Goal: Information Seeking & Learning: Learn about a topic

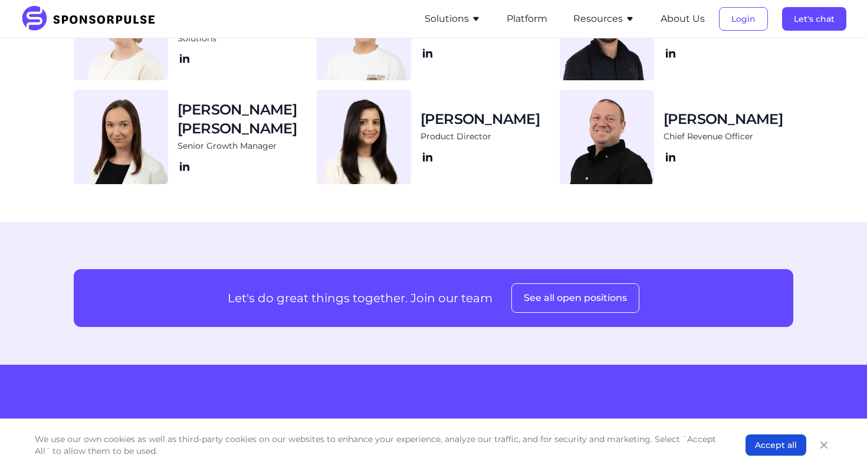
scroll to position [1397, 0]
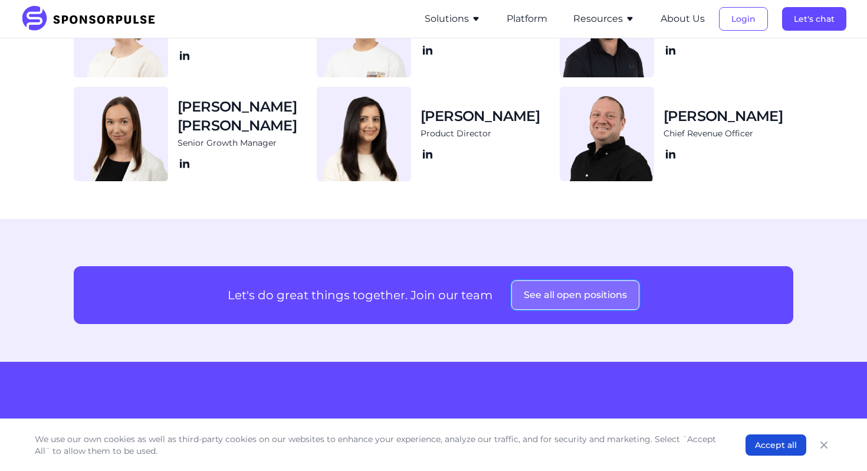
click at [536, 295] on button "See all open positions" at bounding box center [575, 294] width 128 height 29
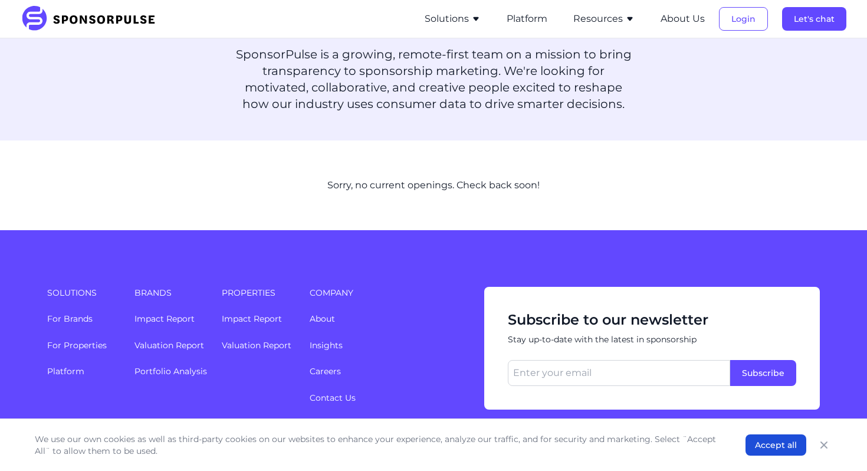
scroll to position [64, 0]
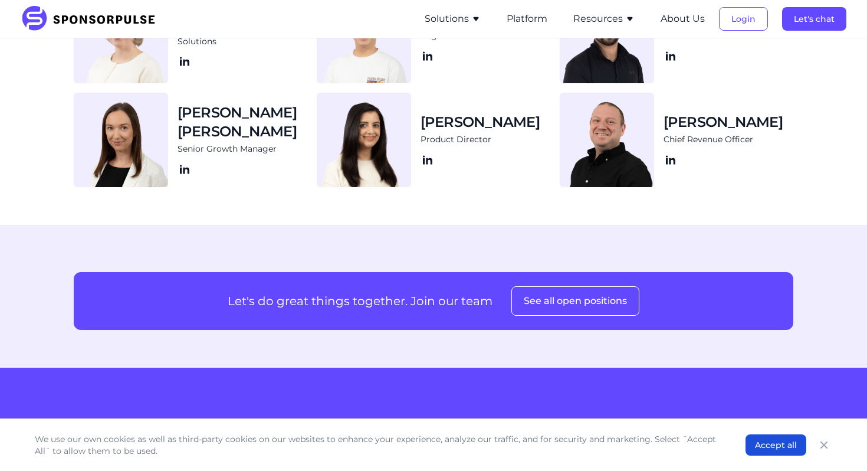
scroll to position [1397, 0]
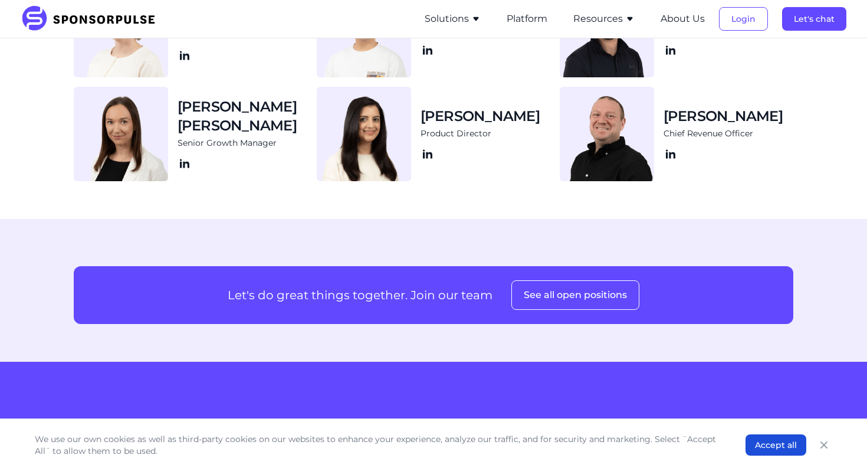
click at [613, 15] on button "Resources" at bounding box center [603, 19] width 61 height 14
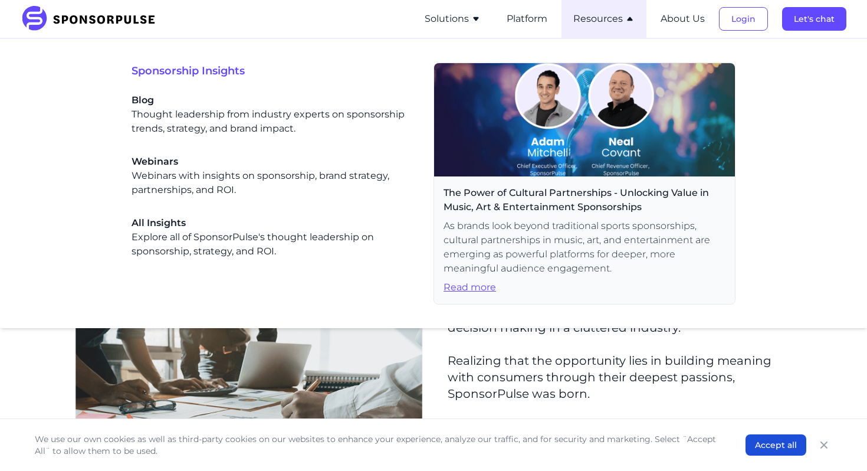
scroll to position [23, 0]
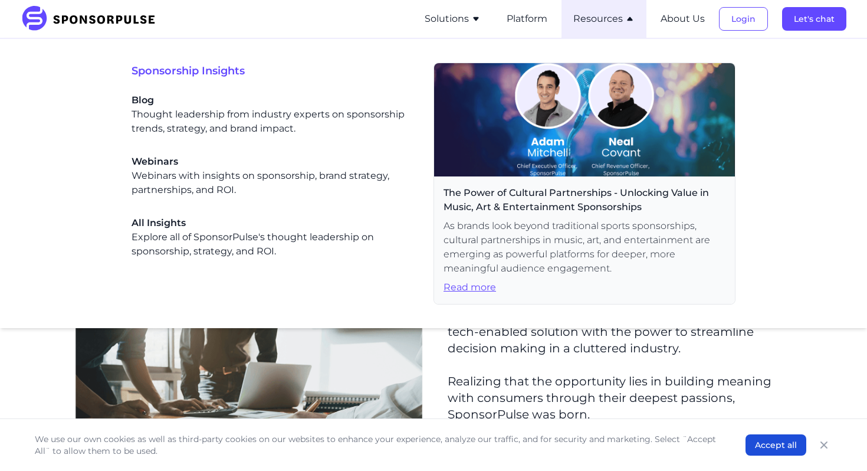
click at [684, 13] on button "About Us" at bounding box center [683, 19] width 44 height 14
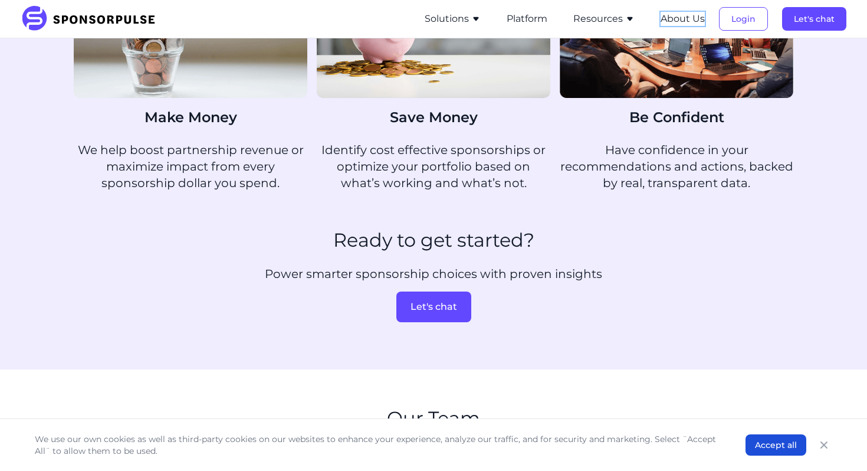
scroll to position [722, 0]
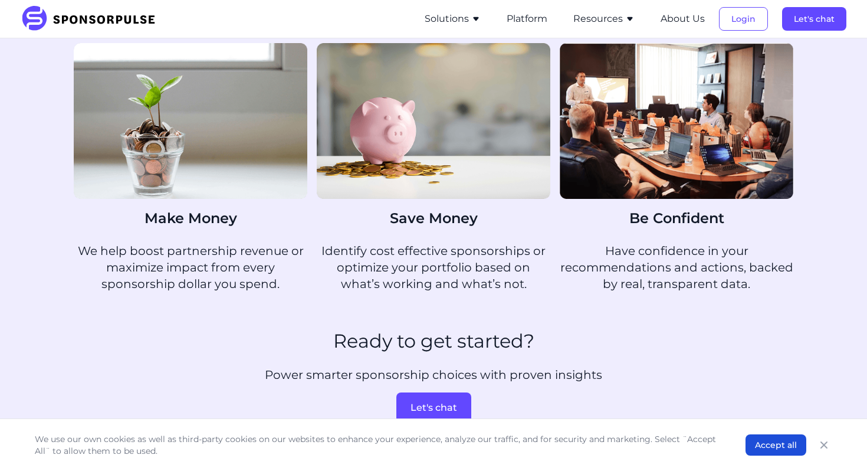
click at [459, 19] on button "Solutions" at bounding box center [453, 19] width 56 height 14
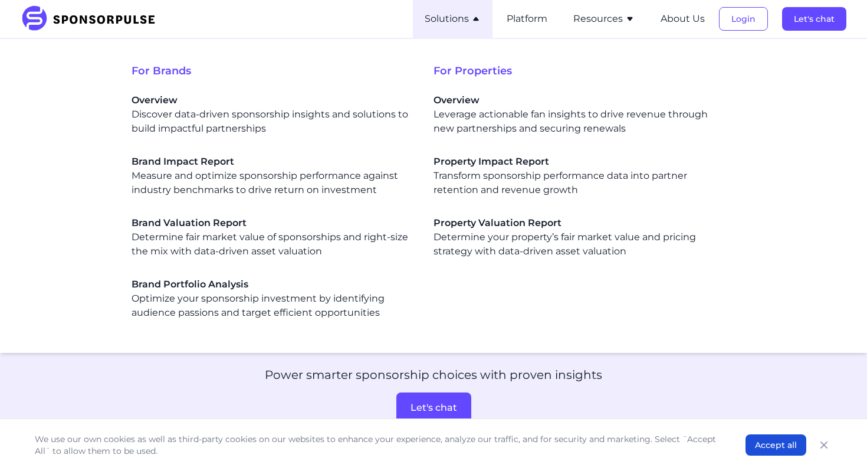
click at [478, 19] on icon "button" at bounding box center [475, 19] width 5 height 4
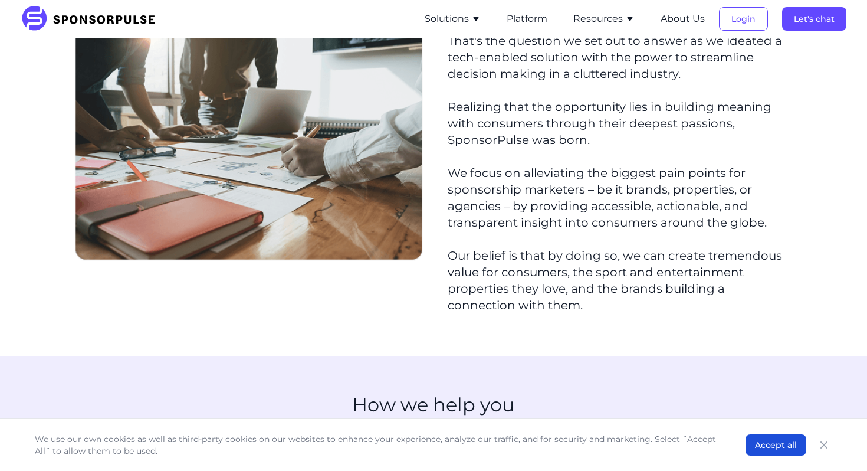
scroll to position [0, 0]
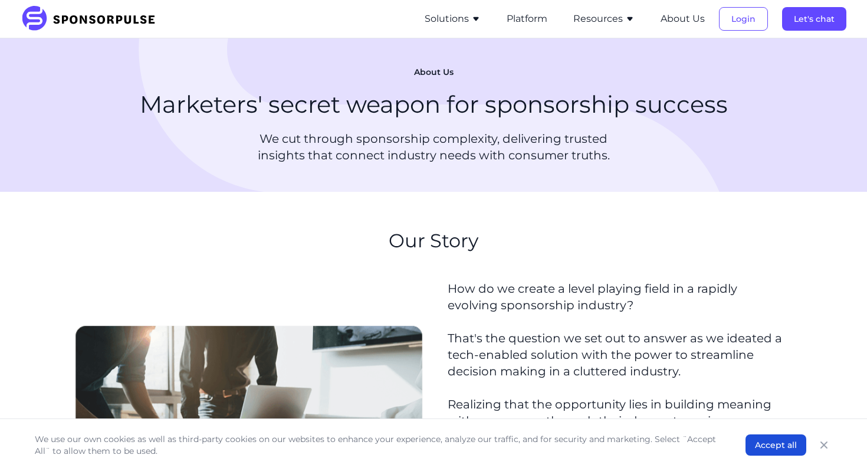
click at [459, 23] on button "Solutions" at bounding box center [453, 19] width 56 height 14
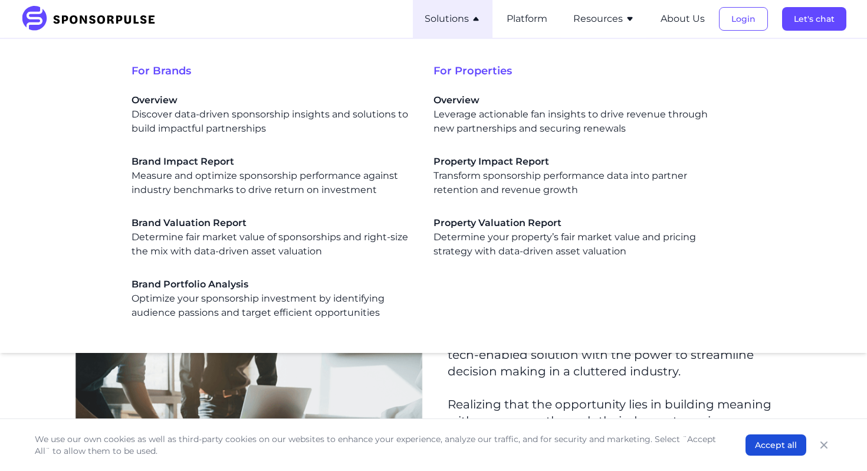
click at [52, 369] on section "Our Story How do we create a level playing field in a rapidly evolving sponsors…" at bounding box center [433, 422] width 867 height 461
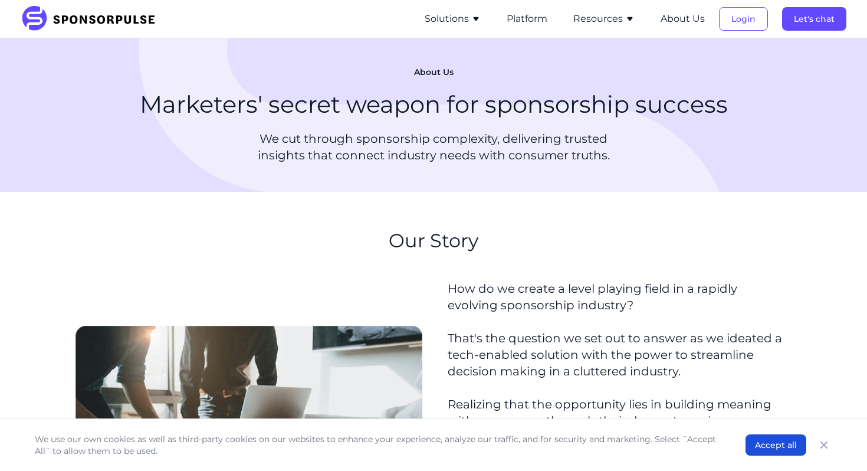
click at [71, 215] on section "Our Story How do we create a level playing field in a rapidly evolving sponsors…" at bounding box center [433, 422] width 867 height 461
